Goal: Check status: Check status

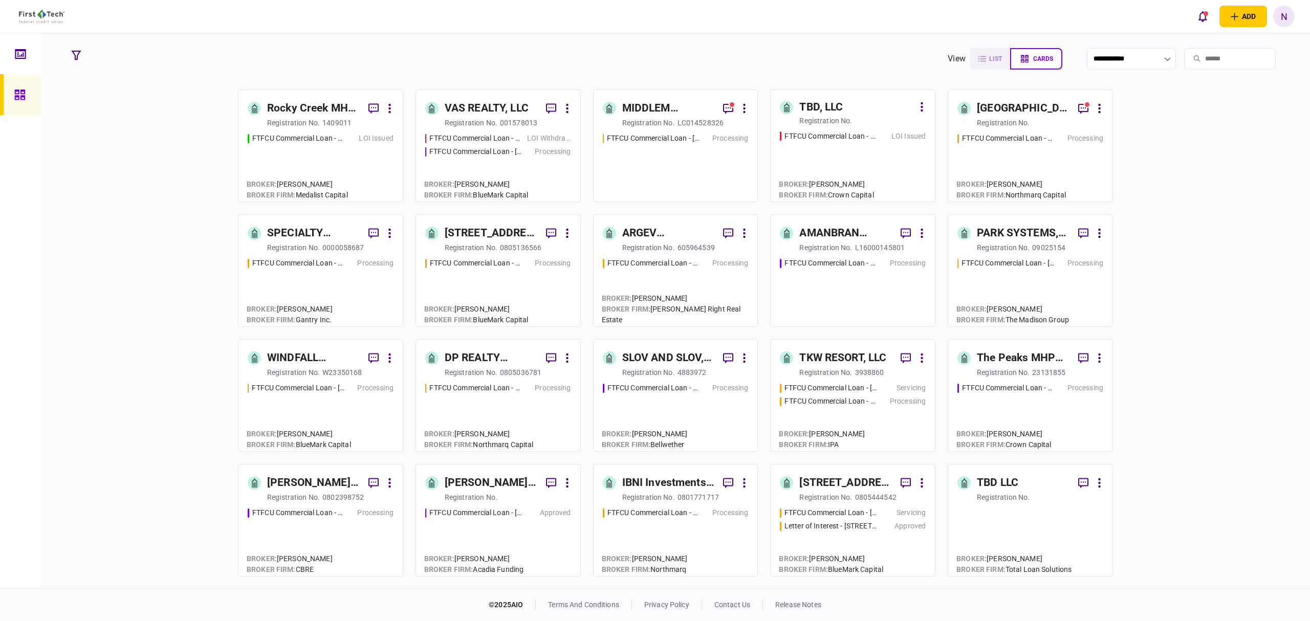
click at [844, 147] on div "FTFCU Commercial Loan - 28313 US Hwy 27 Leesburg FL LOI Issued" at bounding box center [853, 162] width 146 height 62
click at [477, 353] on div "DP REALTY INVESTMENT, LLC" at bounding box center [491, 358] width 93 height 16
